Goal: Task Accomplishment & Management: Complete application form

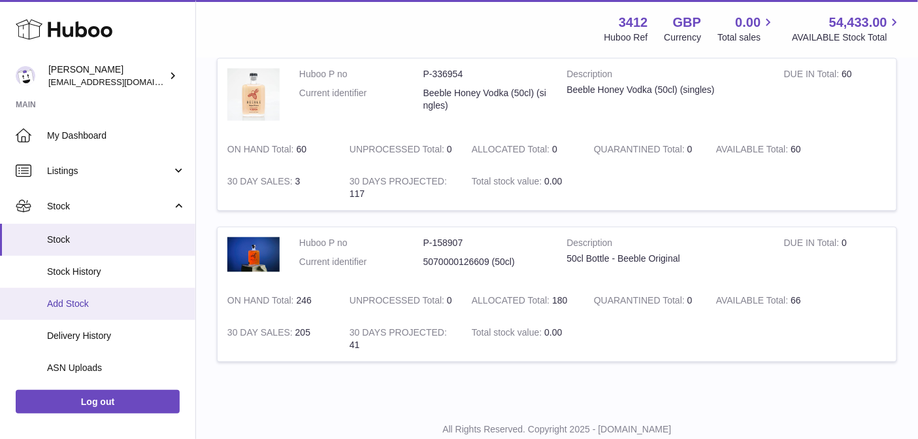
click at [92, 301] on span "Add Stock" at bounding box center [116, 303] width 139 height 12
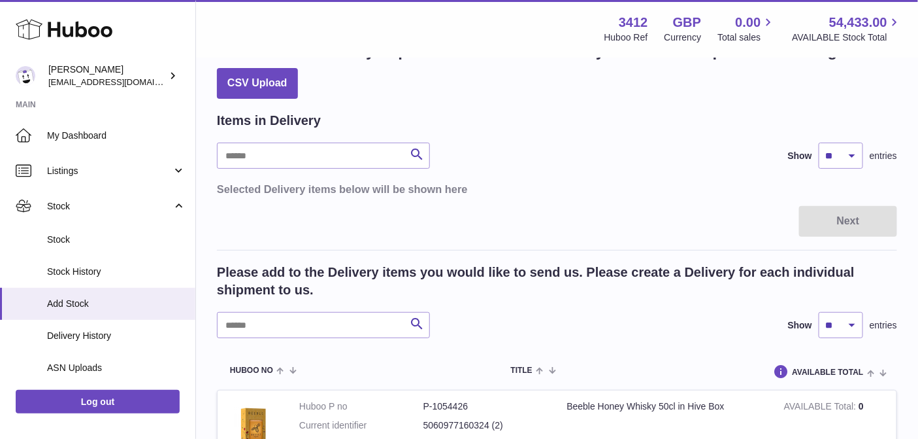
scroll to position [126, 0]
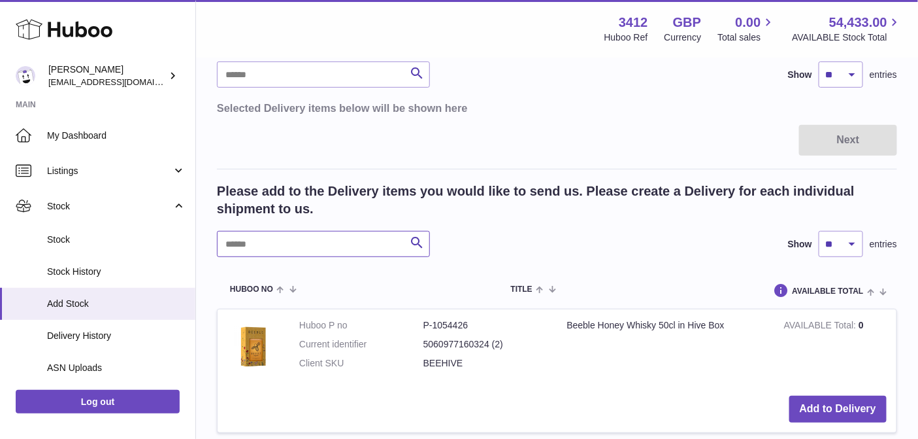
click at [308, 243] on input "text" at bounding box center [323, 244] width 213 height 26
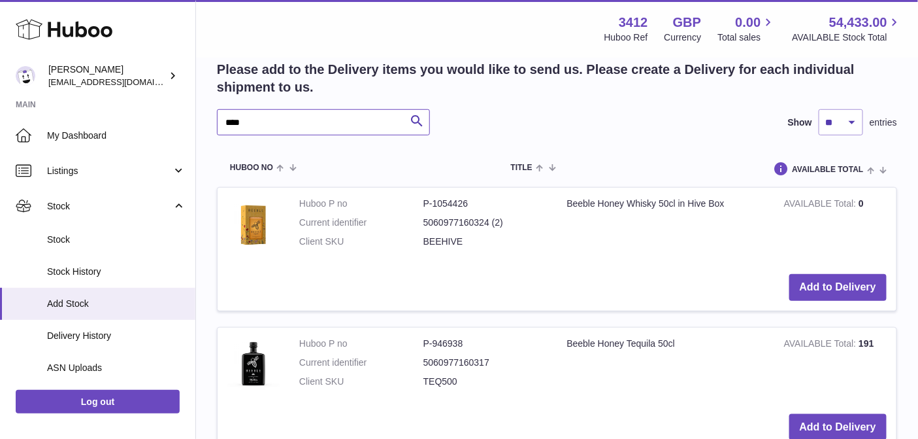
scroll to position [375, 0]
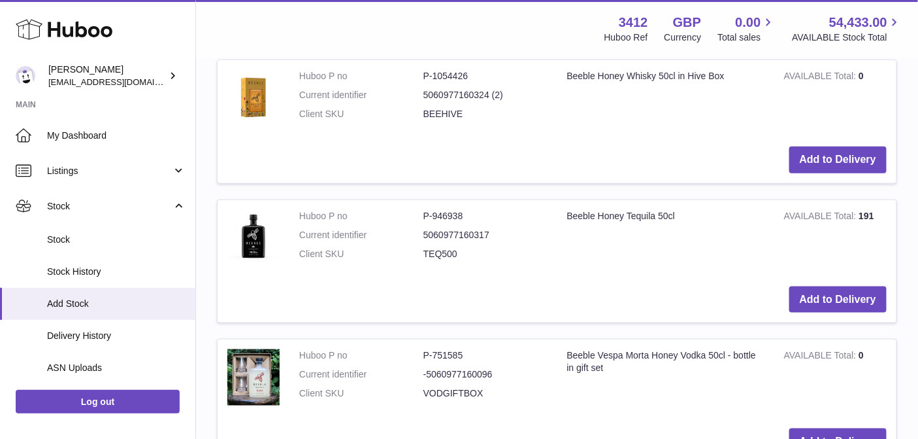
type input "****"
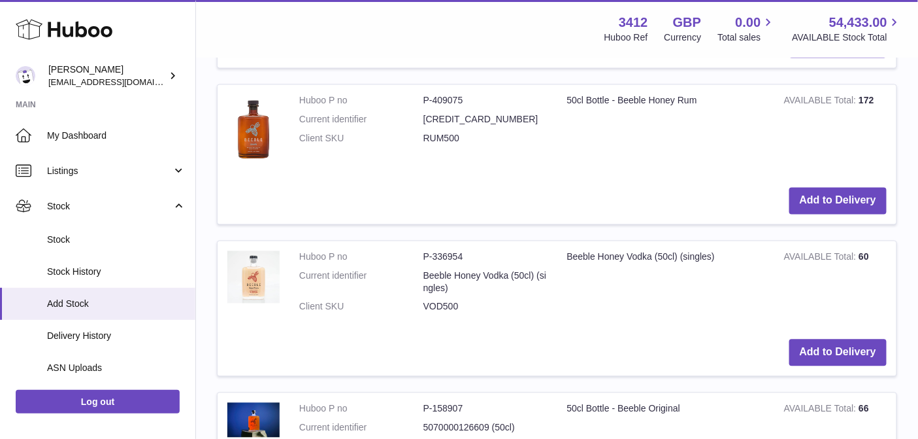
scroll to position [994, 0]
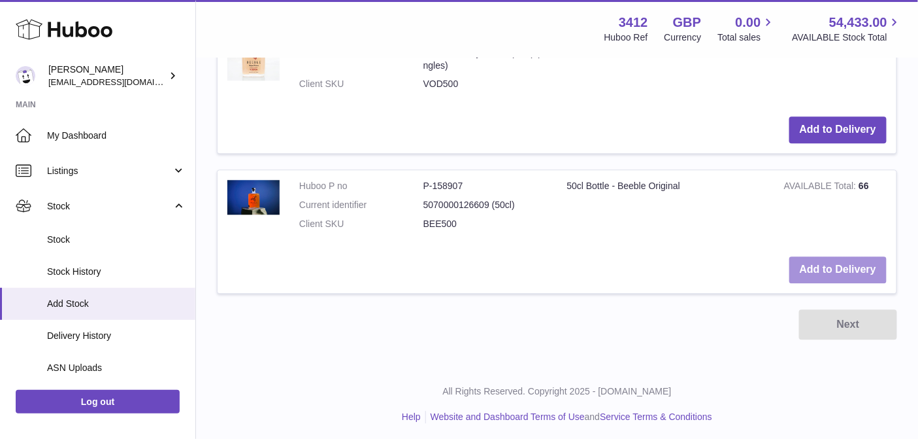
click at [830, 275] on button "Add to Delivery" at bounding box center [838, 269] width 97 height 27
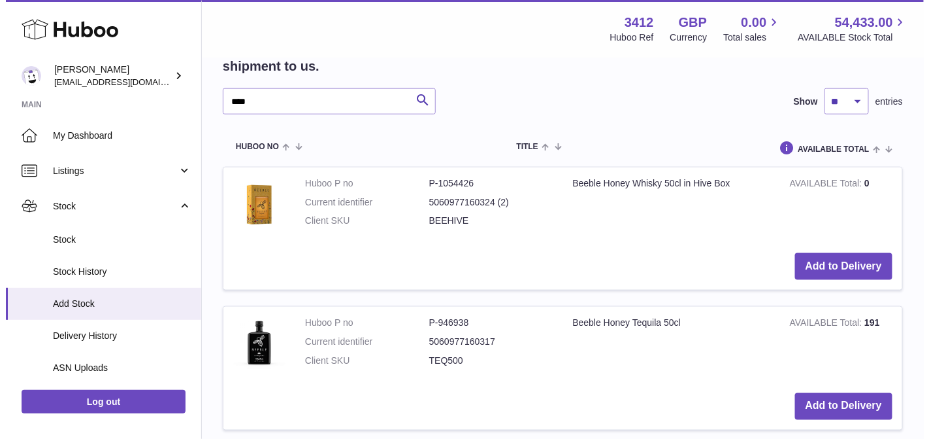
scroll to position [179, 0]
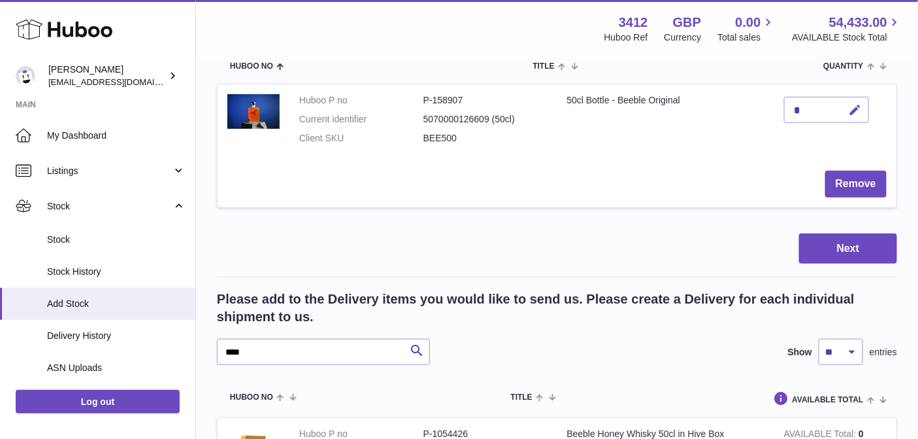
click at [857, 106] on icon "button" at bounding box center [856, 110] width 14 height 14
type input "***"
click at [695, 166] on td "Remove" at bounding box center [557, 184] width 679 height 46
click at [850, 250] on button "Next" at bounding box center [848, 248] width 98 height 31
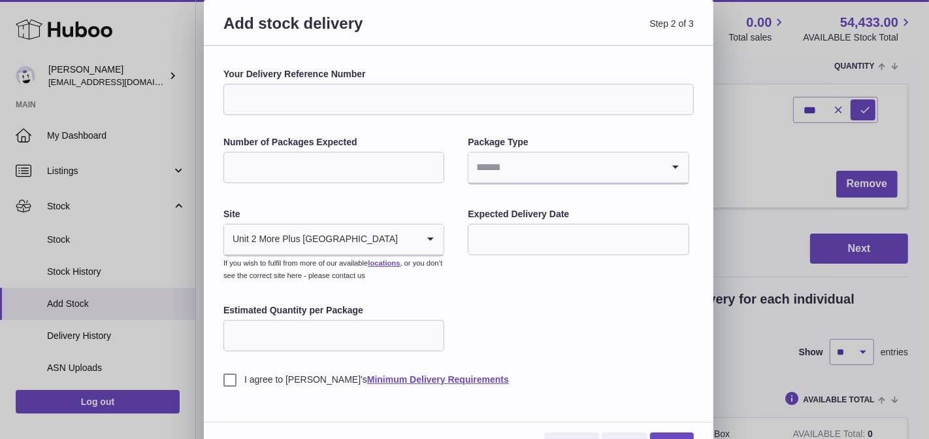
click at [362, 98] on input "Your Delivery Reference Number" at bounding box center [459, 99] width 471 height 31
type input "********"
click at [319, 165] on input "Number of Packages Expected" at bounding box center [334, 167] width 221 height 31
click at [203, 163] on div "Add stock delivery Step 2 of 3 Your Delivery Reference Number ******** Number o…" at bounding box center [464, 232] width 929 height 465
type input "*"
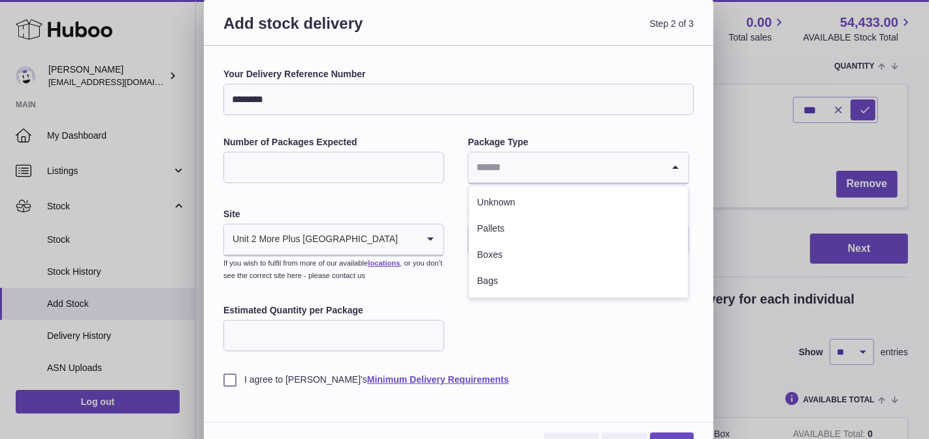
click at [545, 172] on input "Search for option" at bounding box center [565, 167] width 193 height 30
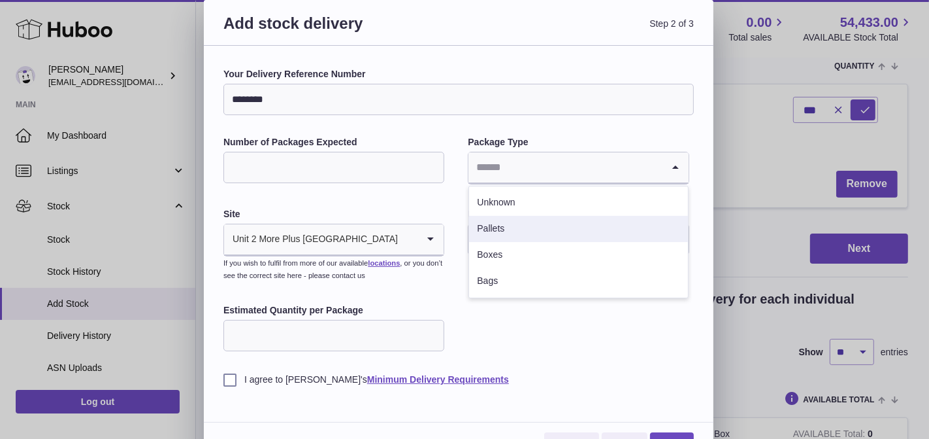
click at [521, 225] on li "Pallets" at bounding box center [578, 229] width 218 height 26
click at [522, 243] on input "text" at bounding box center [578, 239] width 221 height 31
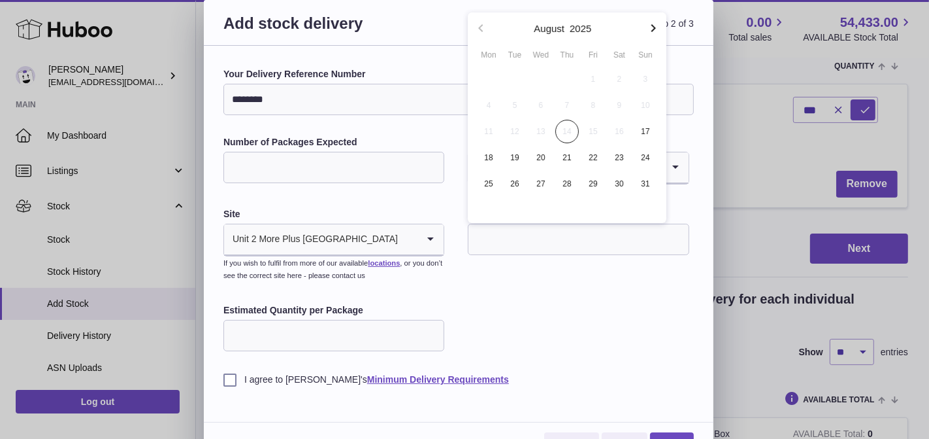
click at [653, 32] on icon "button" at bounding box center [654, 28] width 16 height 16
click at [542, 78] on span "3" at bounding box center [541, 79] width 24 height 24
type input "**********"
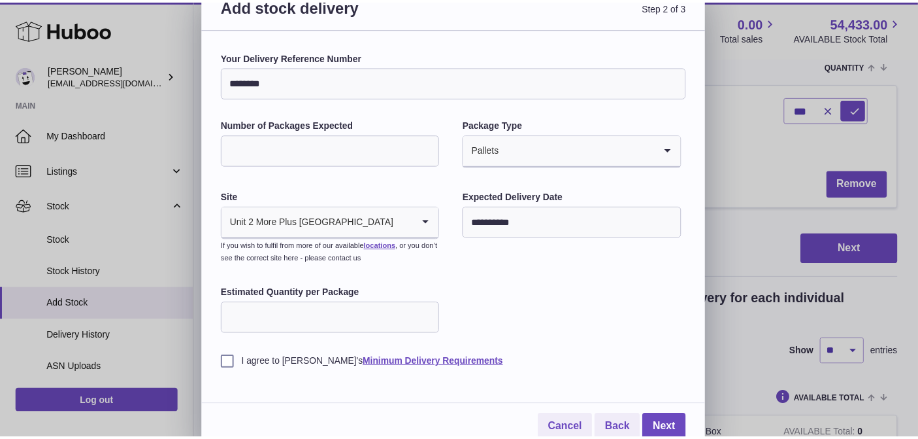
scroll to position [26, 0]
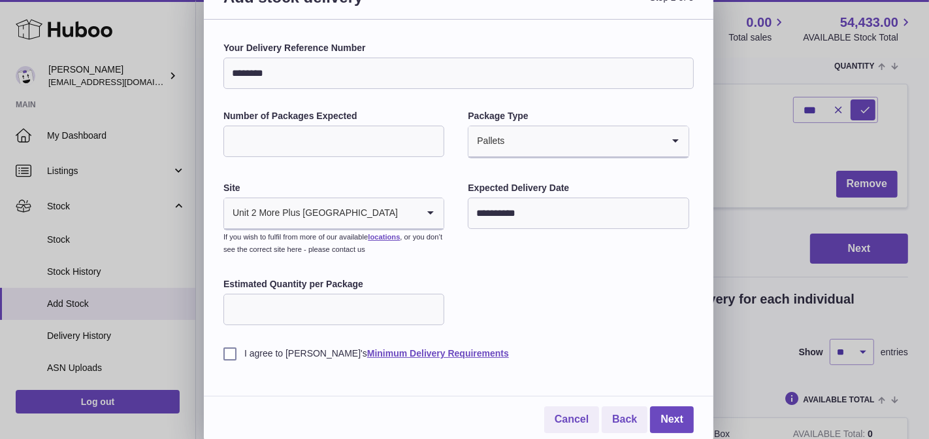
click at [288, 299] on input "Estimated Quantity per Package" at bounding box center [334, 308] width 221 height 31
type input "***"
click at [235, 350] on label "I agree to [PERSON_NAME]'s Minimum Delivery Requirements" at bounding box center [459, 353] width 471 height 12
click at [684, 416] on link "Next" at bounding box center [672, 419] width 44 height 27
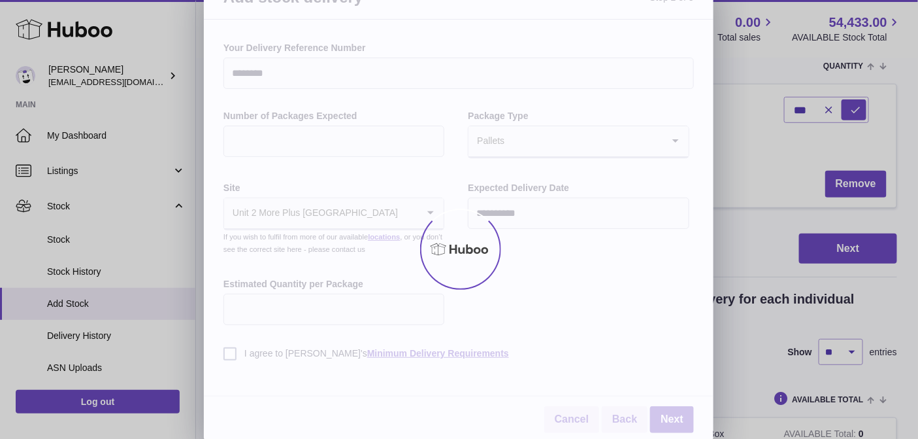
scroll to position [0, 0]
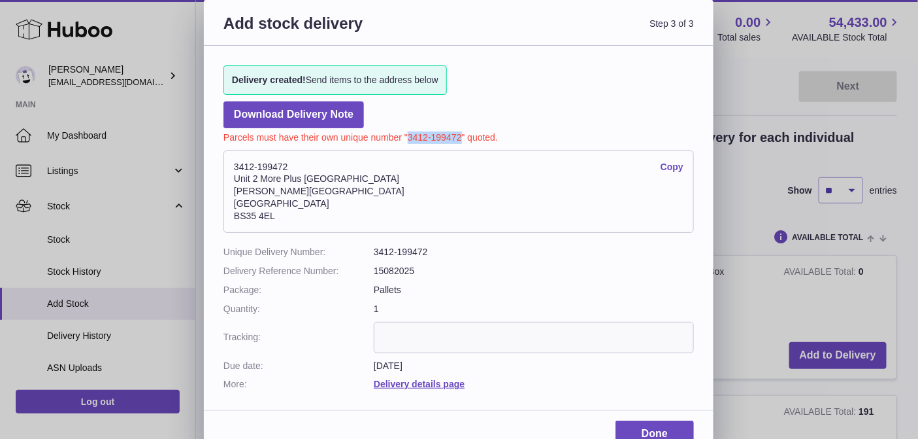
drag, startPoint x: 461, startPoint y: 135, endPoint x: 409, endPoint y: 135, distance: 52.3
click at [409, 135] on p "Parcels must have their own unique number "3412-199472" quoted." at bounding box center [459, 136] width 471 height 16
copy p "3412-199472"
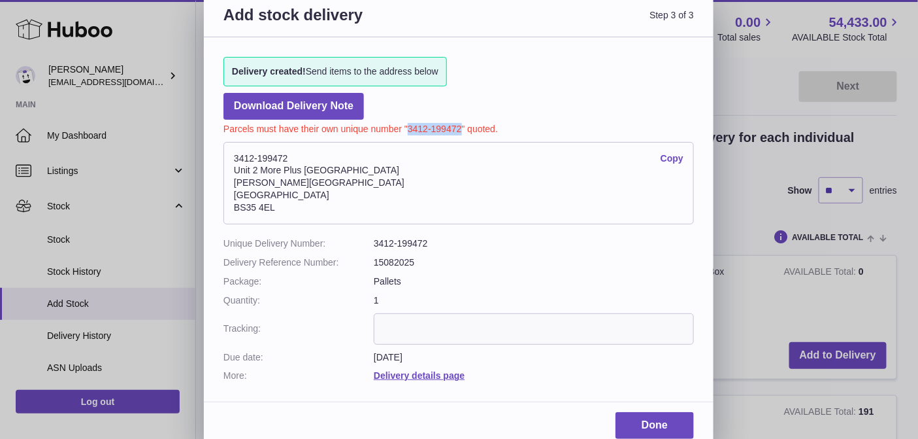
scroll to position [18, 0]
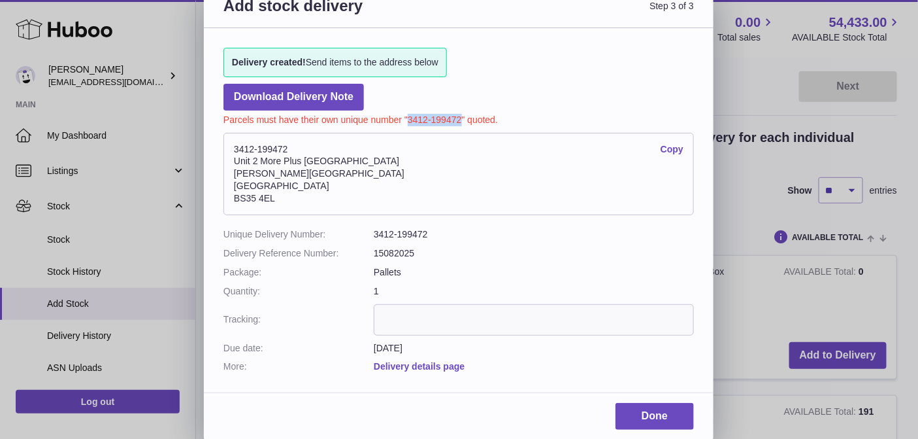
click at [445, 363] on link "Delivery details page" at bounding box center [419, 366] width 91 height 10
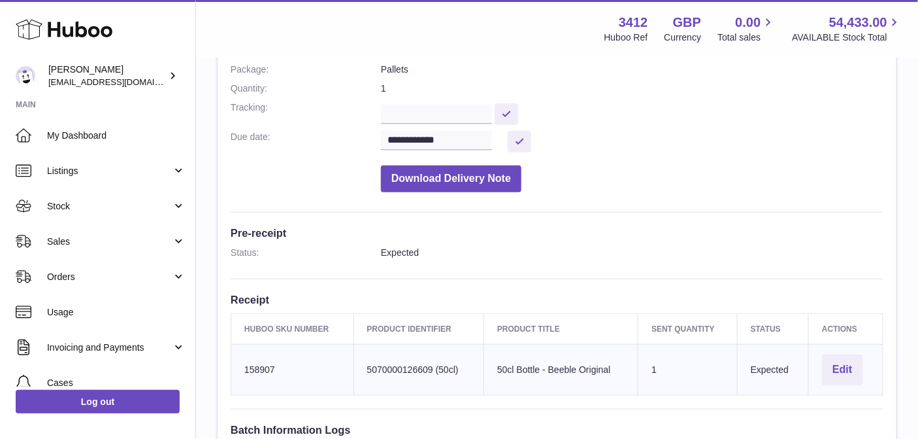
scroll to position [301, 0]
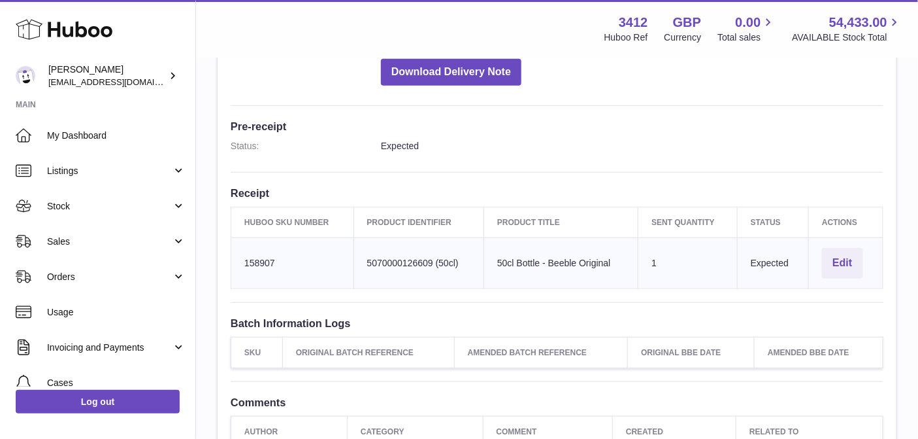
drag, startPoint x: 244, startPoint y: 259, endPoint x: 544, endPoint y: 258, distance: 300.7
click at [544, 258] on tr "Huboo SKU Number 158907 Client Identifier 5070000126609 (50cl) Product title 50…" at bounding box center [557, 262] width 652 height 51
click at [263, 259] on td "Huboo SKU Number 158907" at bounding box center [292, 262] width 123 height 51
copy td "158907"
